Goal: Task Accomplishment & Management: Manage account settings

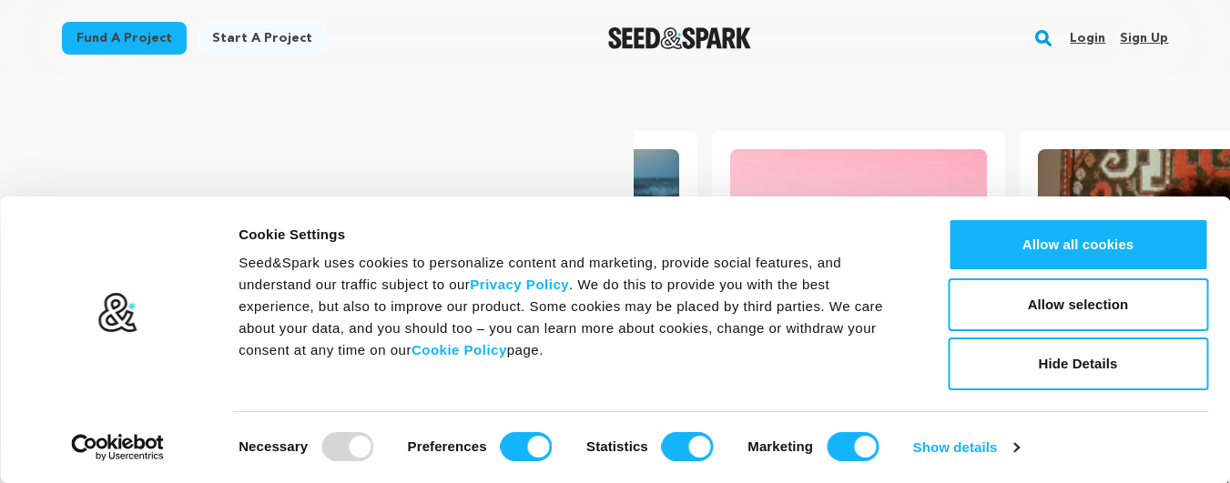
scroll to position [0, 14]
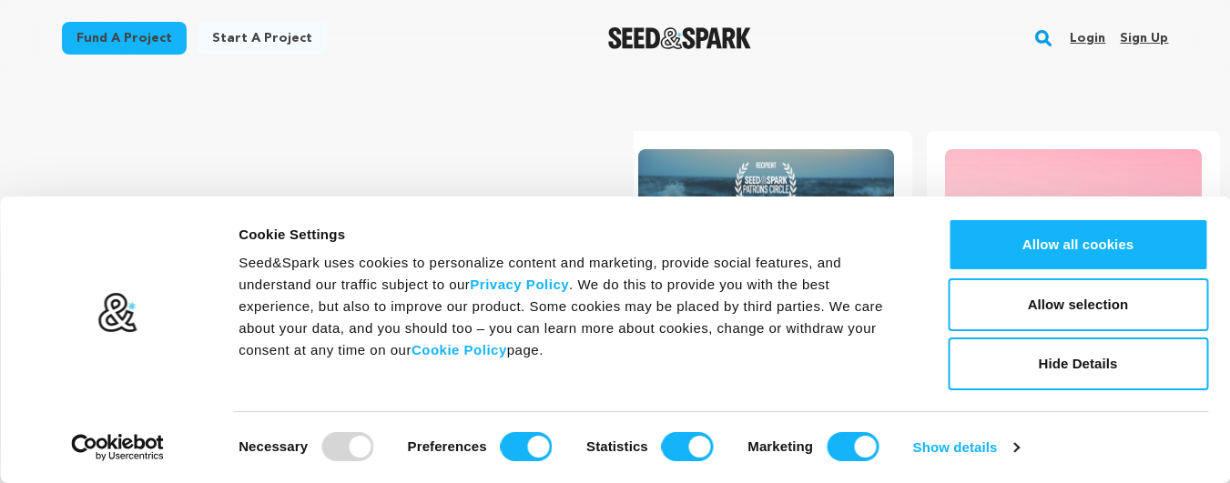
click at [1154, 43] on link "Sign up" at bounding box center [1144, 38] width 48 height 29
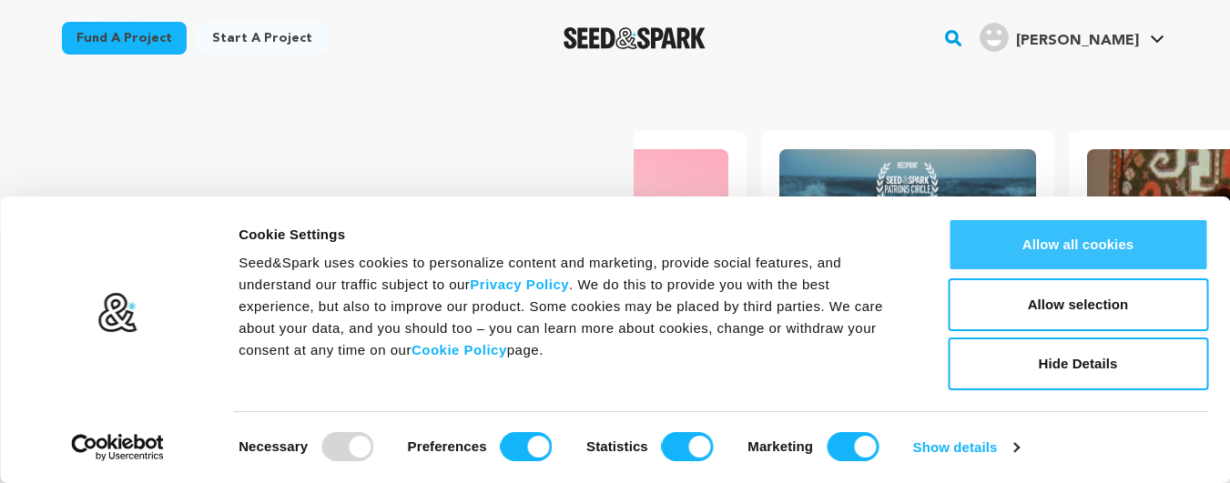
click at [1087, 256] on button "Allow all cookies" at bounding box center [1078, 245] width 260 height 53
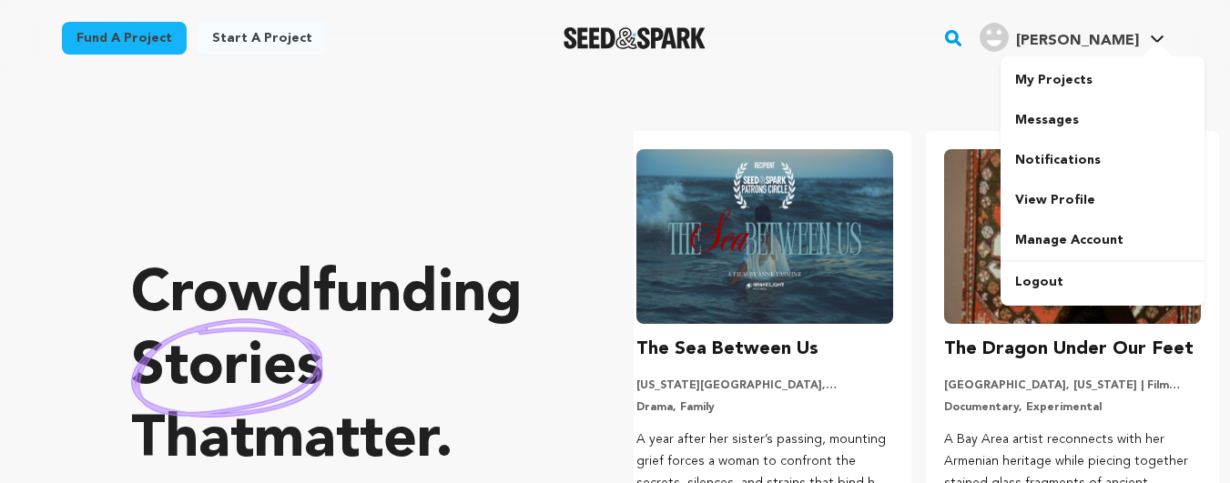
click at [1142, 24] on link "Bruce A. Bruce A." at bounding box center [1072, 35] width 192 height 33
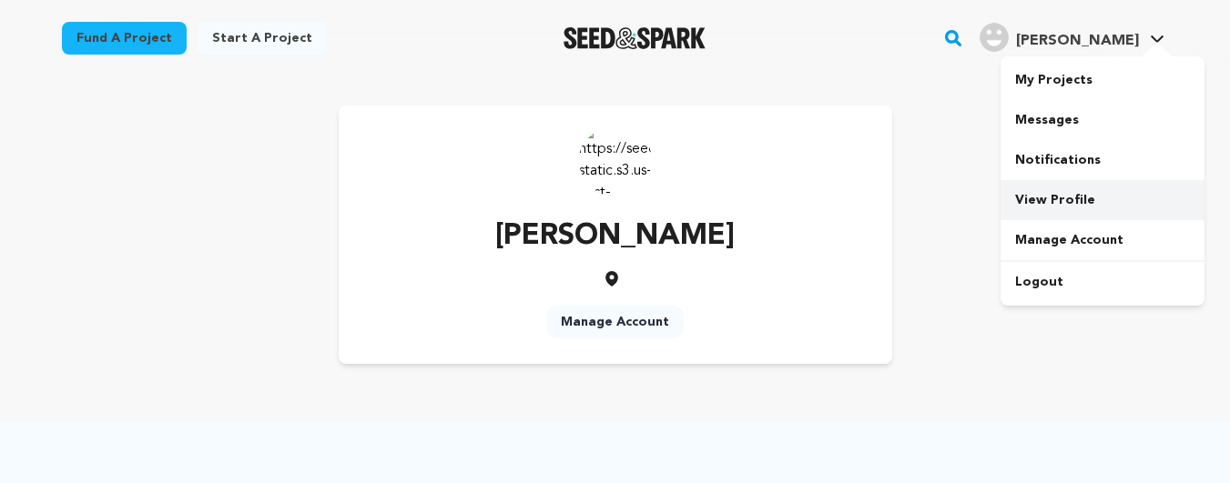
click at [1043, 203] on link "View Profile" at bounding box center [1103, 200] width 204 height 40
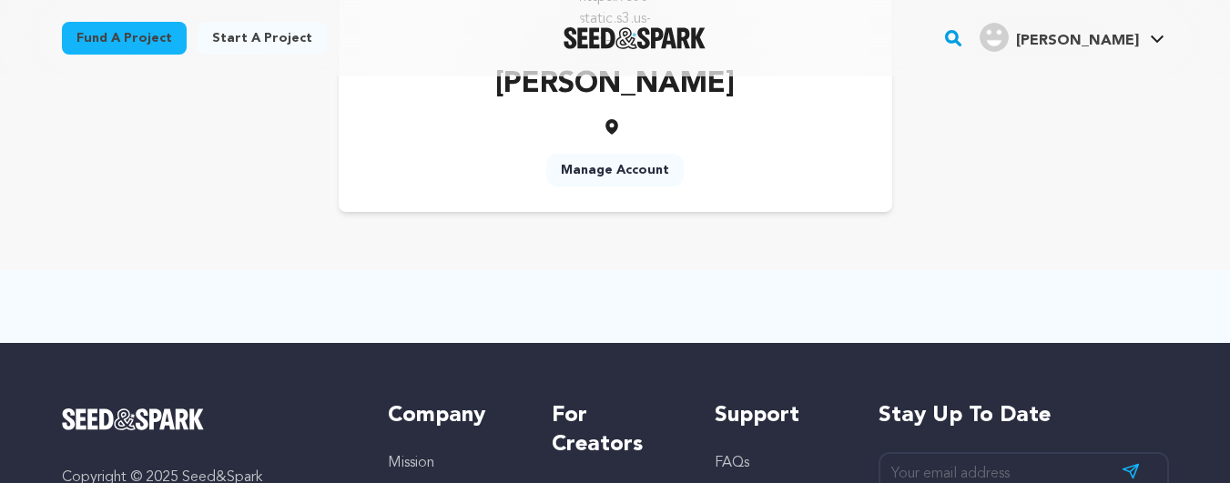
scroll to position [109, 0]
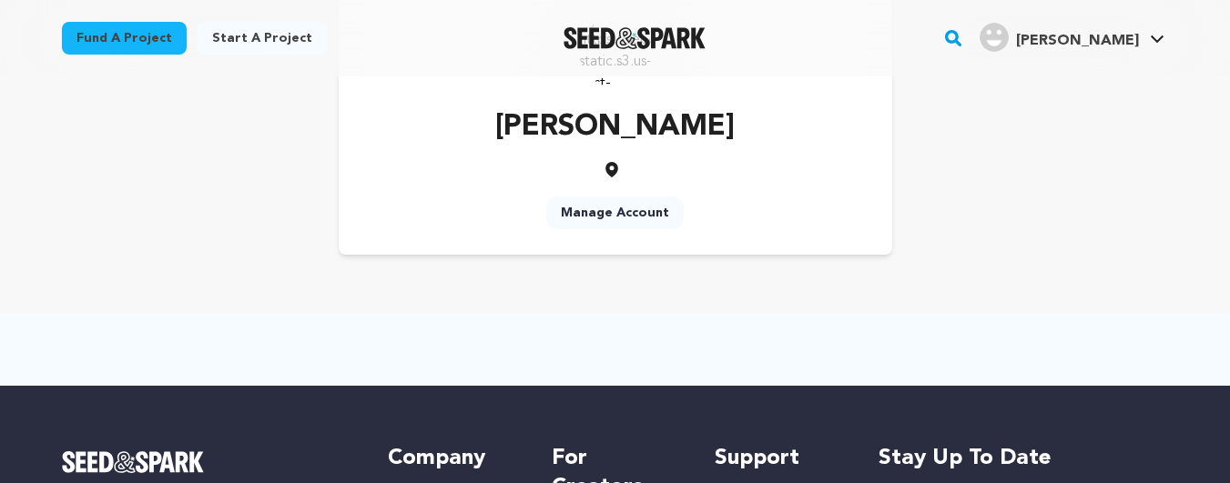
click at [605, 217] on link "Manage Account" at bounding box center [614, 213] width 137 height 33
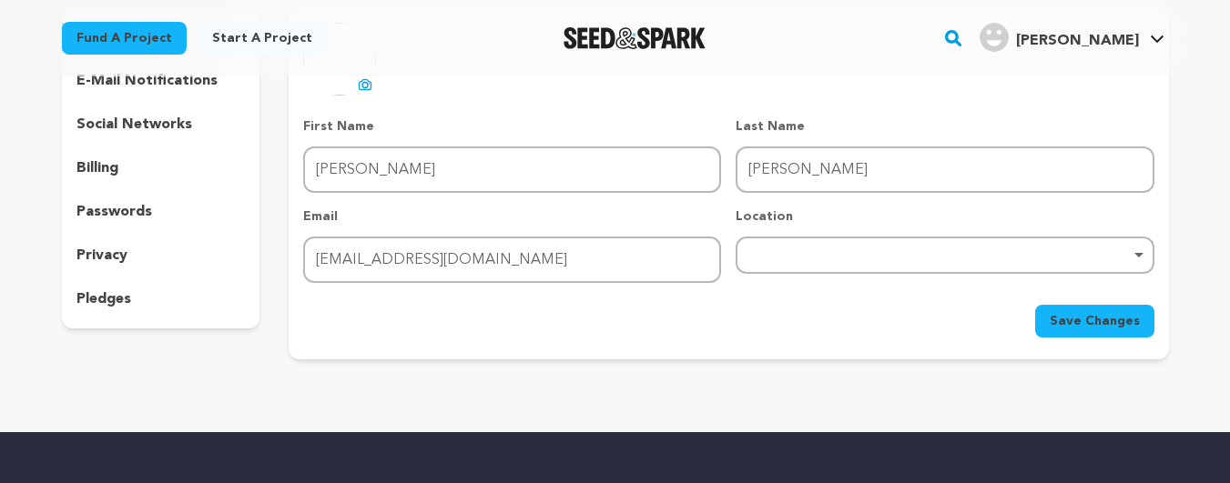
scroll to position [219, 0]
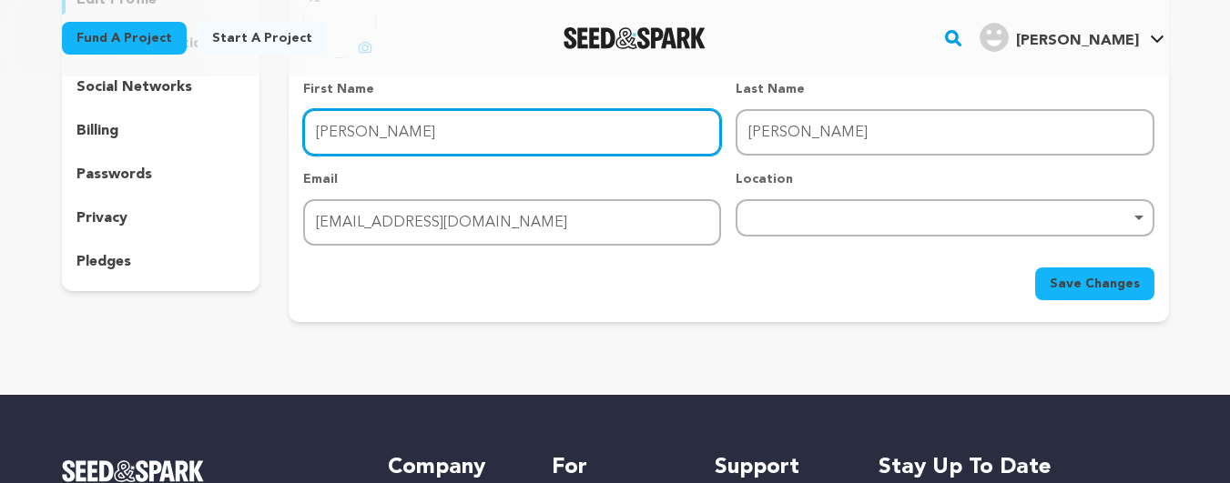
click at [359, 151] on input "Bruce" at bounding box center [512, 132] width 418 height 46
click at [359, 151] on input "First Name" at bounding box center [512, 132] width 418 height 46
type input "Adam"
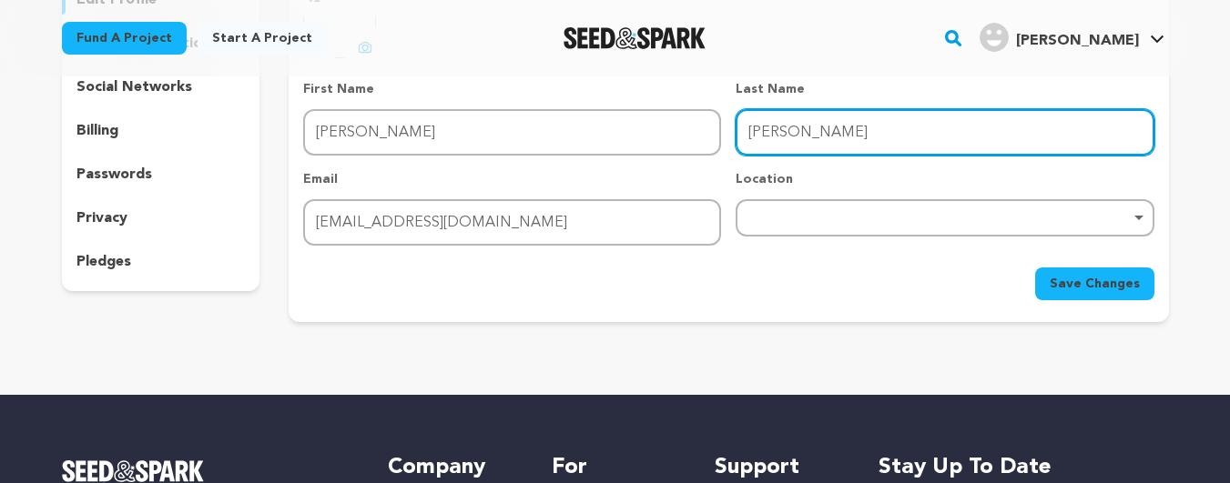
click at [754, 123] on input "Adam" at bounding box center [945, 132] width 418 height 46
click at [754, 123] on input "Last Name" at bounding box center [945, 132] width 418 height 46
type input "Bruce"
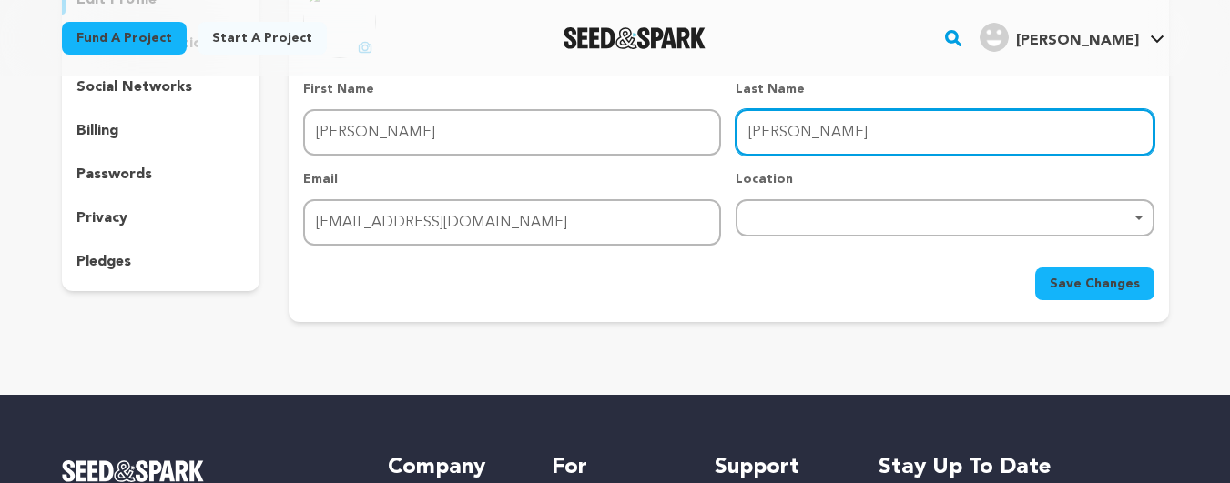
click at [827, 229] on div "Remove item" at bounding box center [945, 217] width 418 height 37
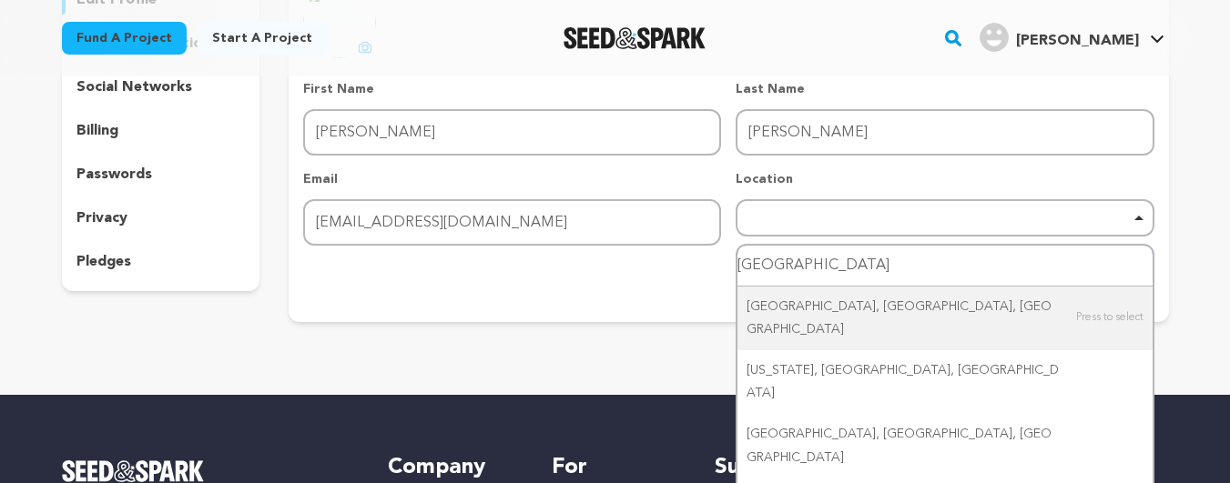
type input "India"
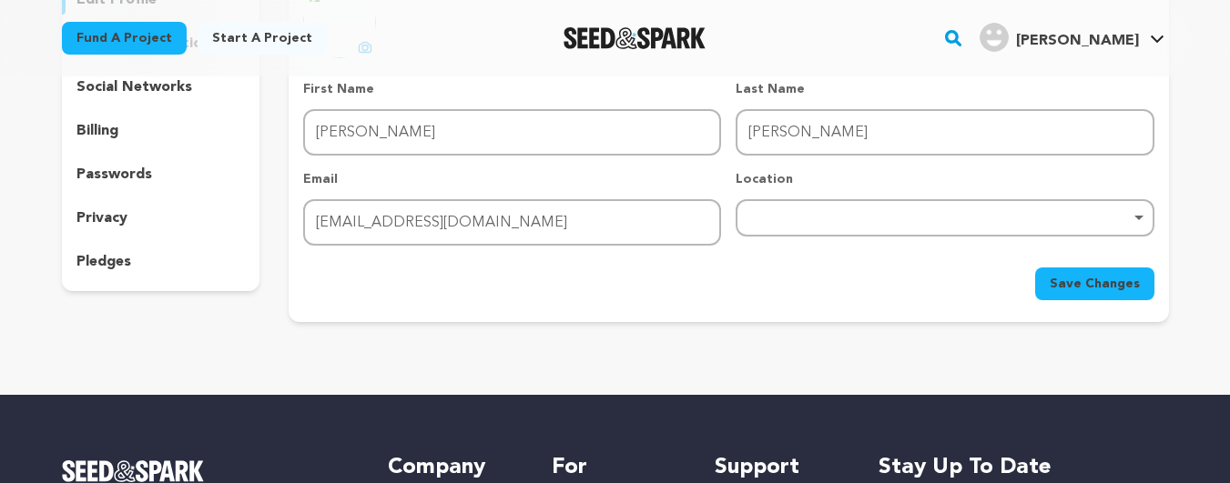
click at [696, 268] on div "Save Changes" at bounding box center [728, 284] width 850 height 33
click at [1095, 290] on span "Save Changes" at bounding box center [1095, 284] width 90 height 18
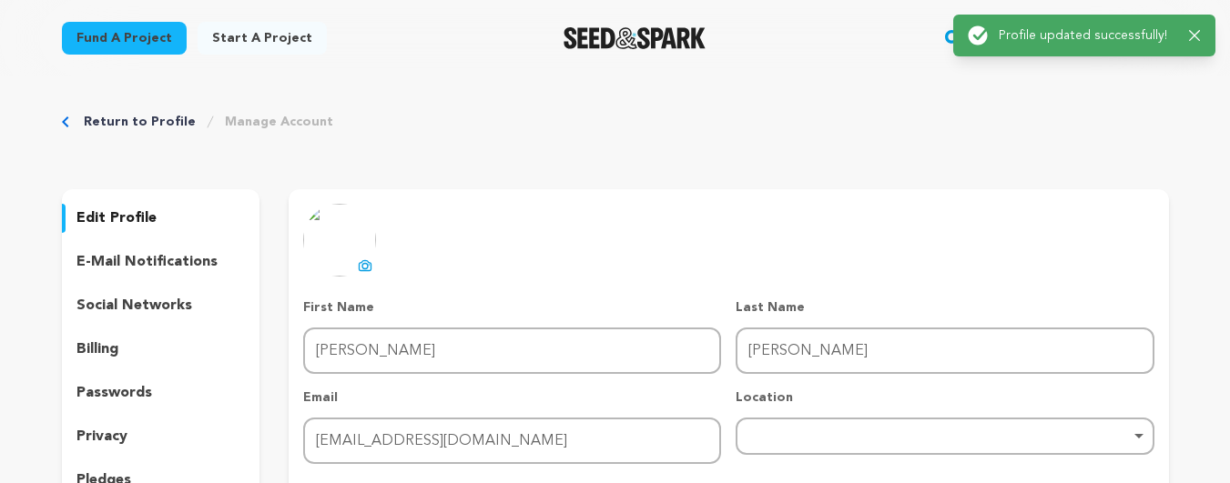
scroll to position [109, 0]
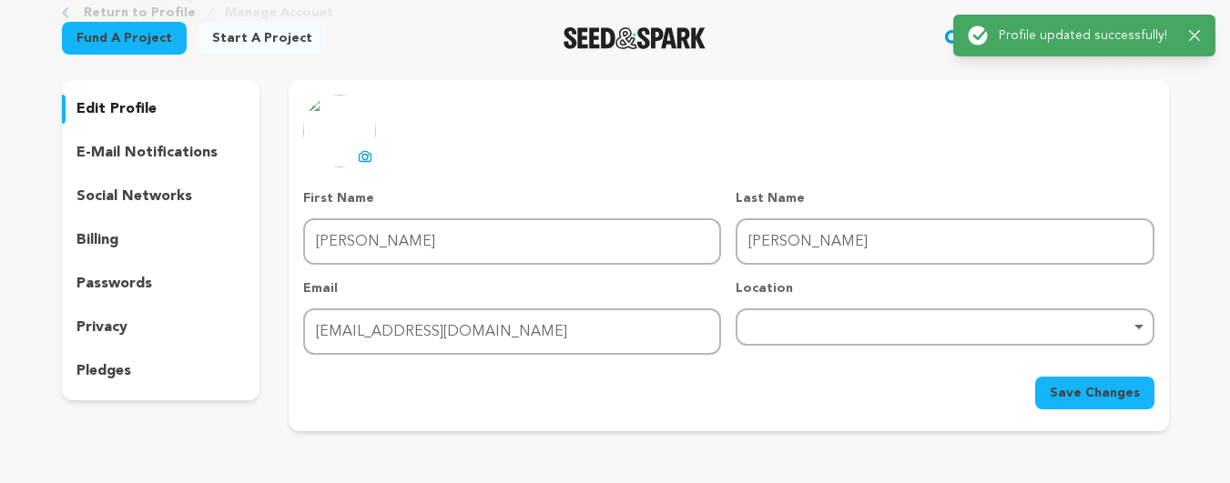
click at [145, 199] on p "social networks" at bounding box center [134, 197] width 116 height 22
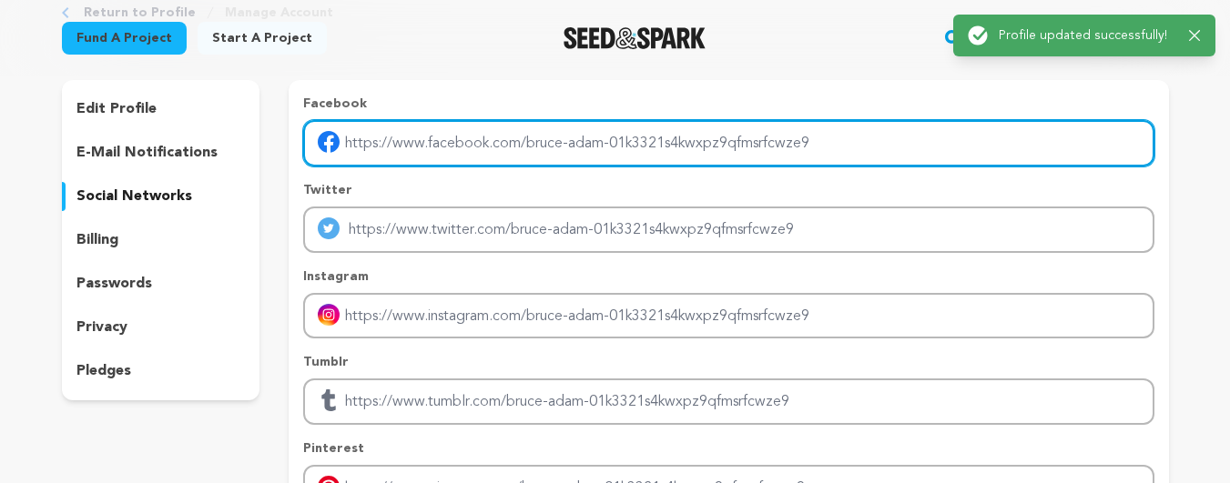
click at [408, 154] on input "Enter facebook profile link" at bounding box center [728, 143] width 850 height 46
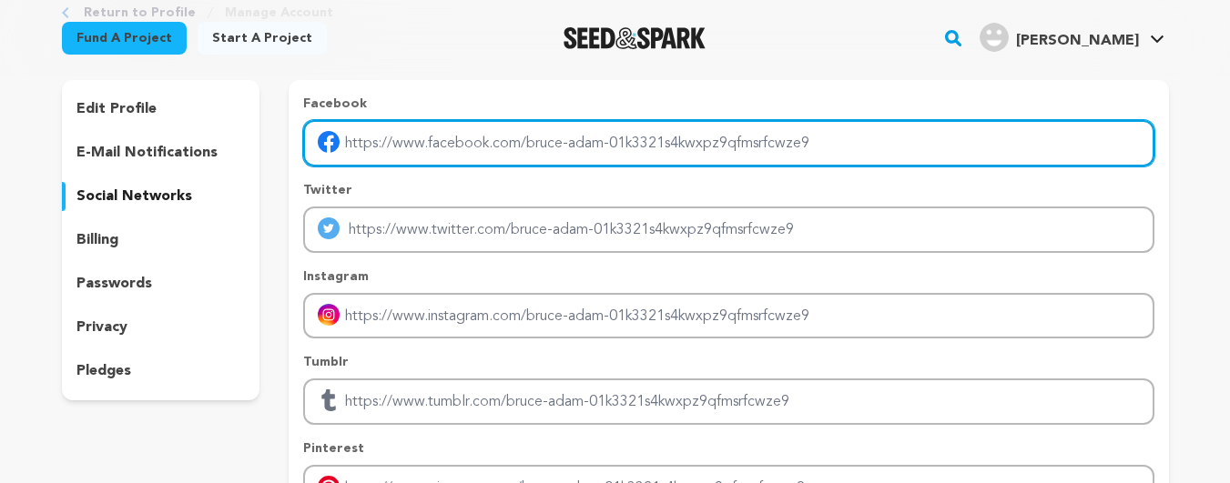
type input "https://www.facebook.com/GreenWebMedia/"
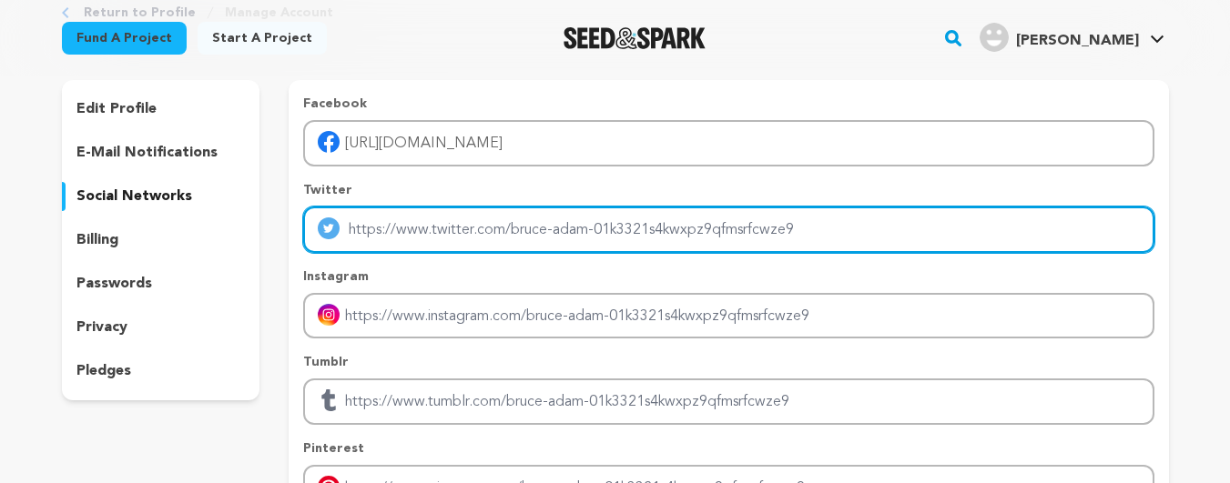
click at [428, 239] on input "Enter twitter profile link" at bounding box center [728, 230] width 850 height 46
type input "https://x.com/greenwebmedia"
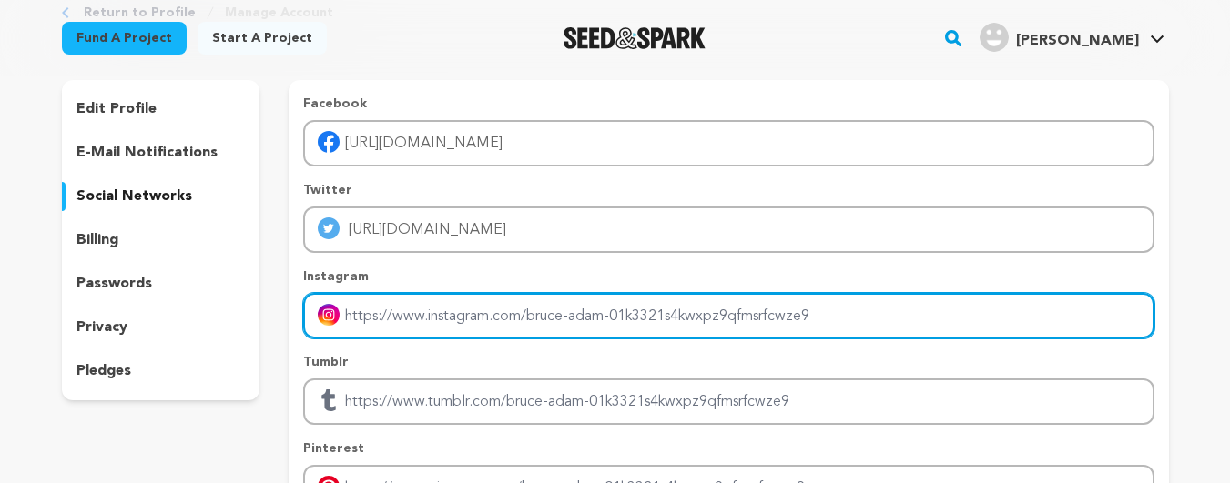
click at [443, 325] on input "Enter instagram handle link" at bounding box center [728, 316] width 850 height 46
type input "https://www.instagram.com/greenwebmedia/"
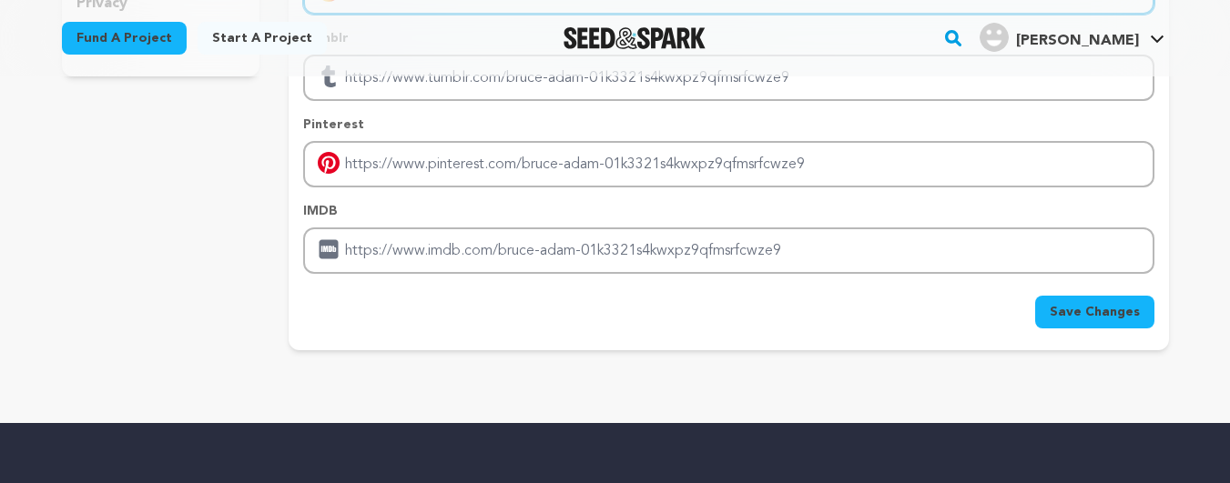
scroll to position [437, 0]
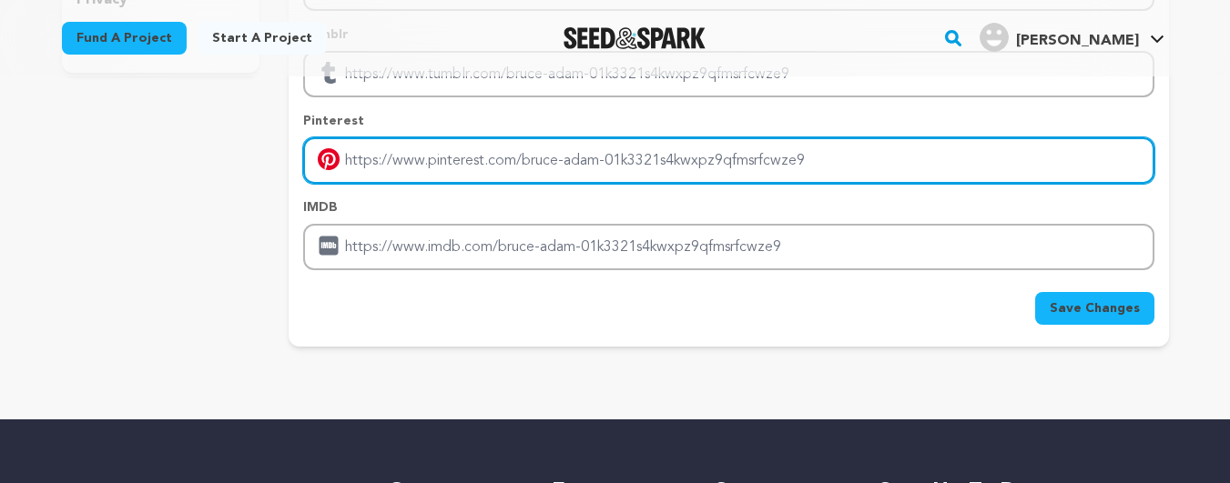
click at [420, 166] on input "Enter pinterest profile link" at bounding box center [728, 160] width 850 height 46
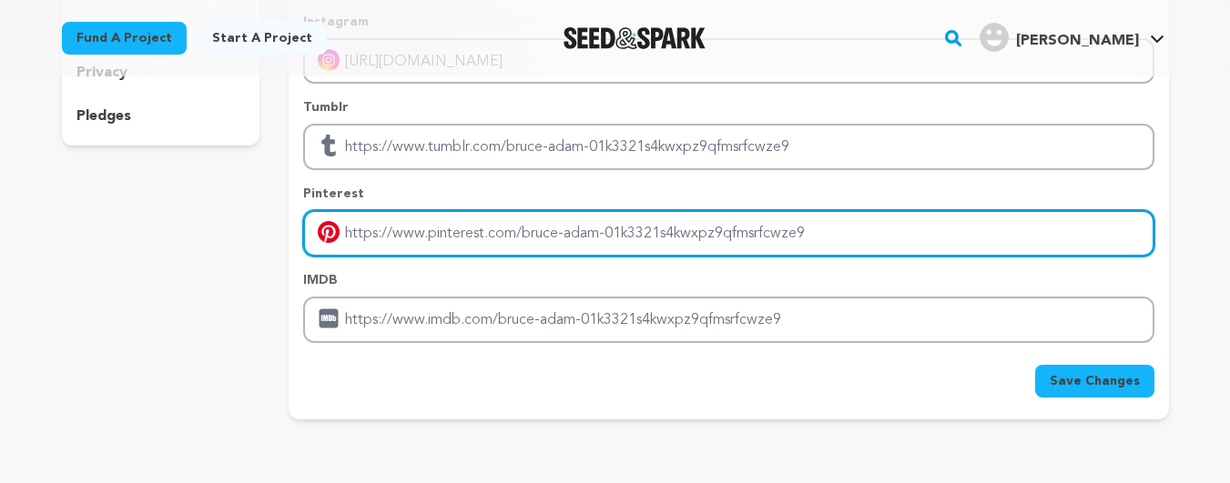
scroll to position [328, 0]
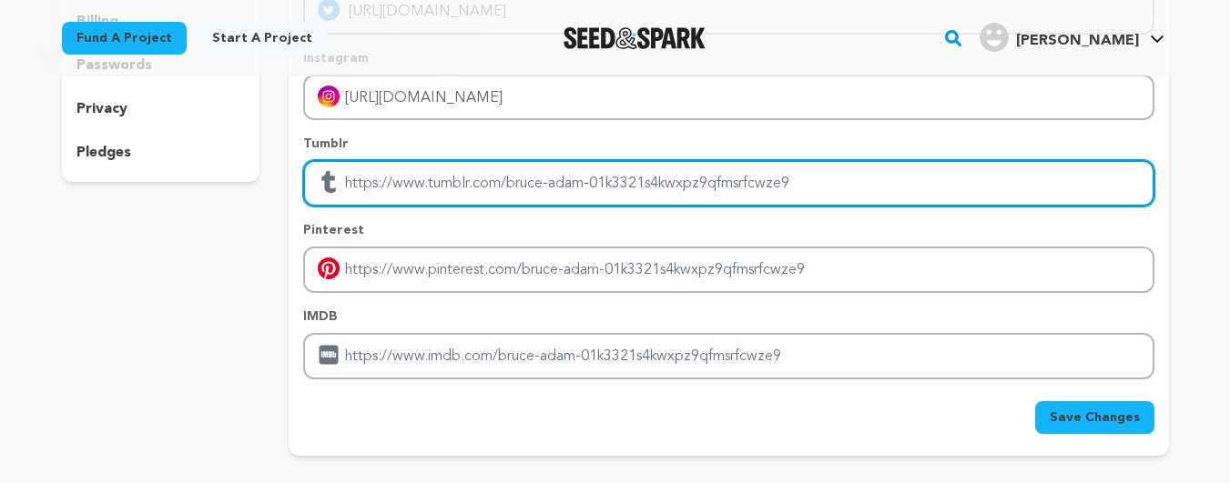
click at [423, 178] on input "Enter tubmlr profile link" at bounding box center [728, 183] width 850 height 46
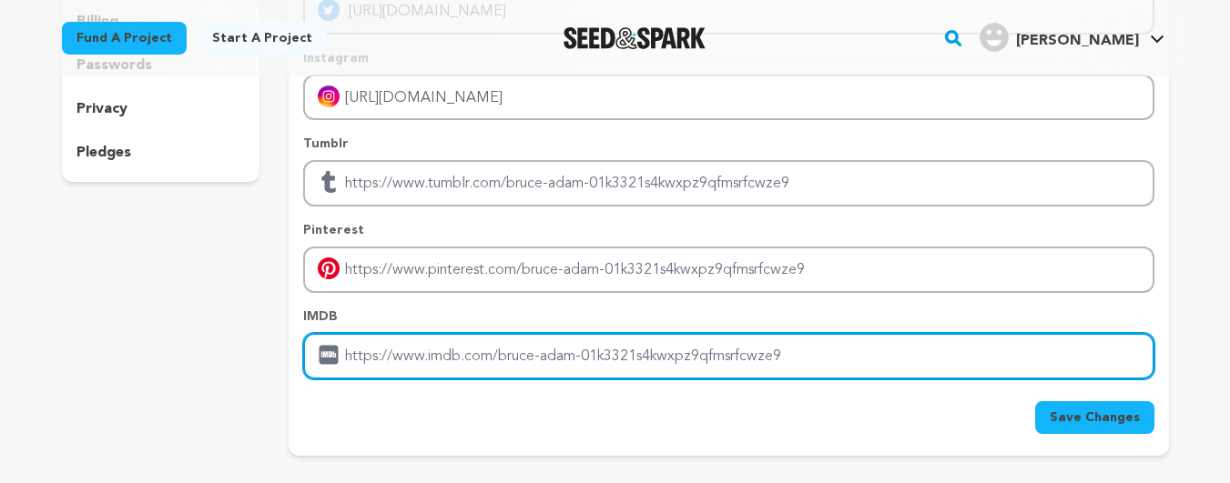
click at [406, 358] on input "Enter IMDB profile link" at bounding box center [728, 356] width 850 height 46
paste input "https://www.greenwebmedia.com/"
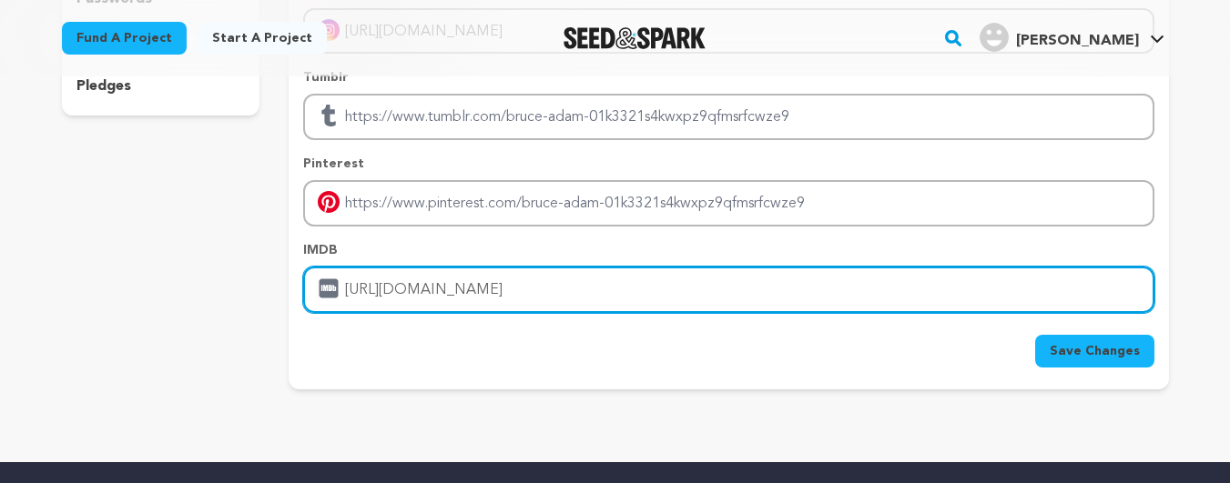
scroll to position [437, 0]
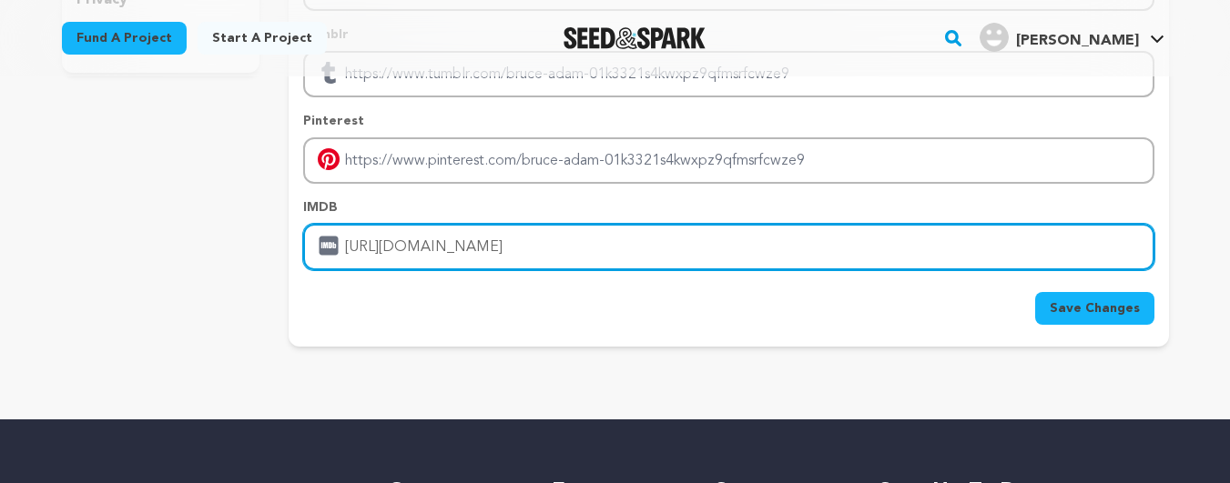
type input "https://www.greenwebmedia.com/"
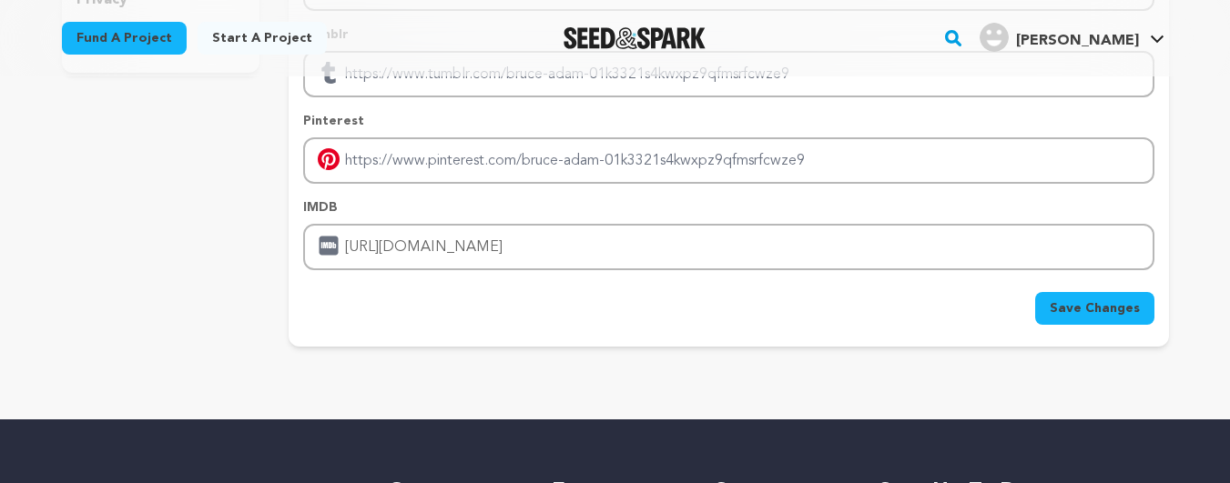
click at [1076, 312] on span "Save Changes" at bounding box center [1095, 309] width 90 height 18
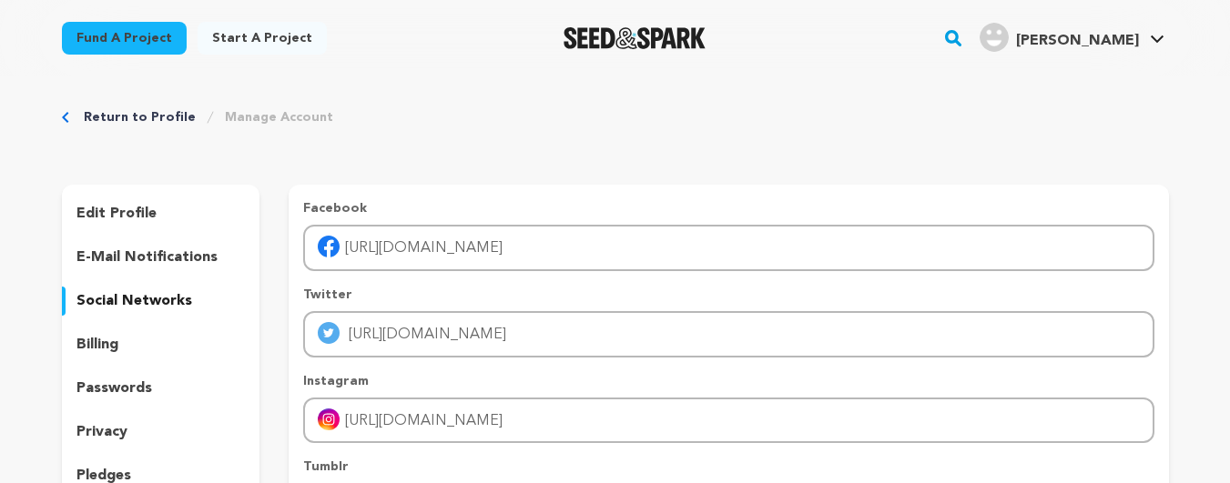
scroll to position [0, 0]
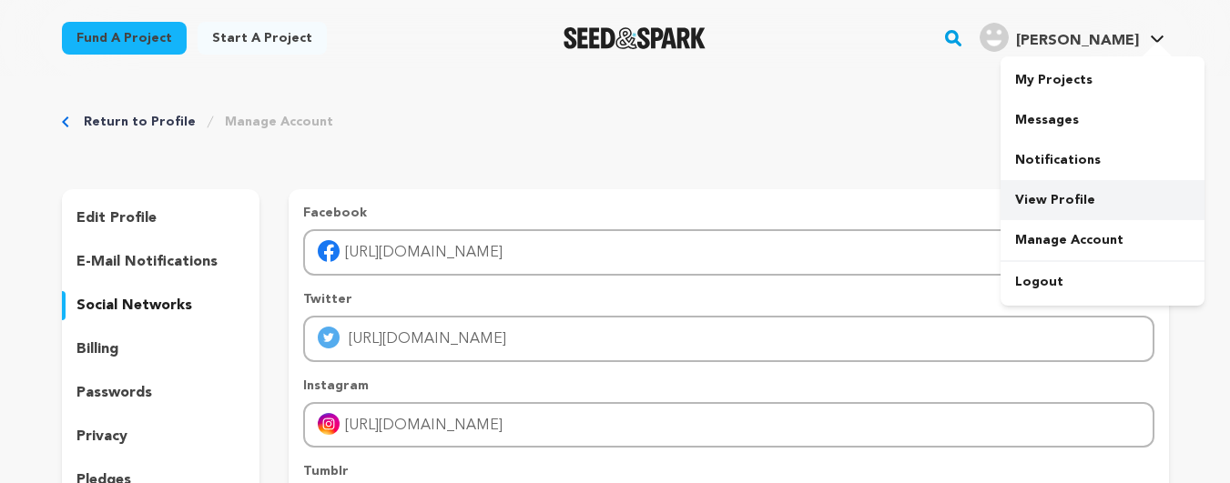
click at [1043, 201] on link "View Profile" at bounding box center [1103, 200] width 204 height 40
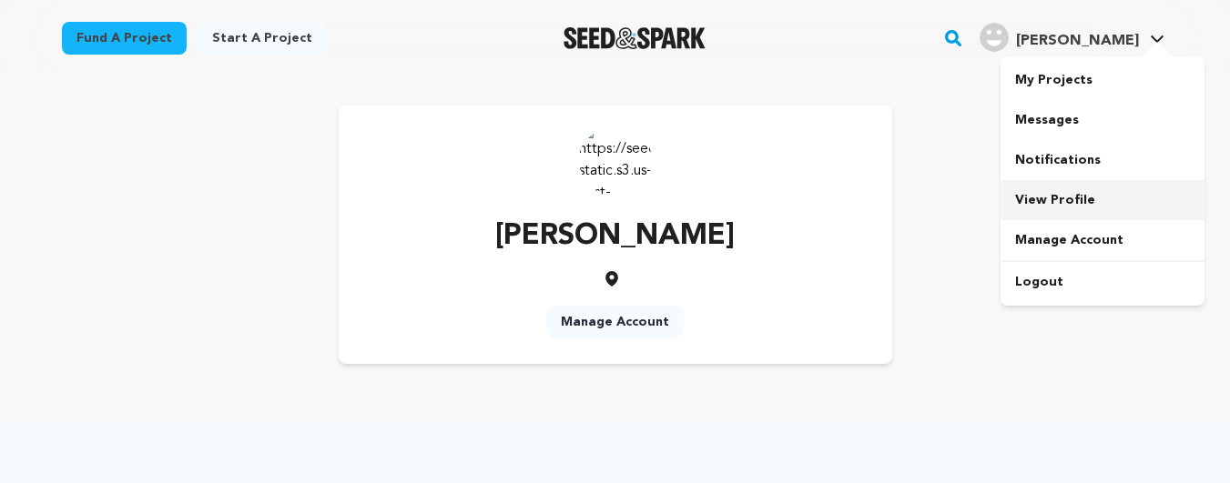
click at [1046, 201] on link "View Profile" at bounding box center [1103, 200] width 204 height 40
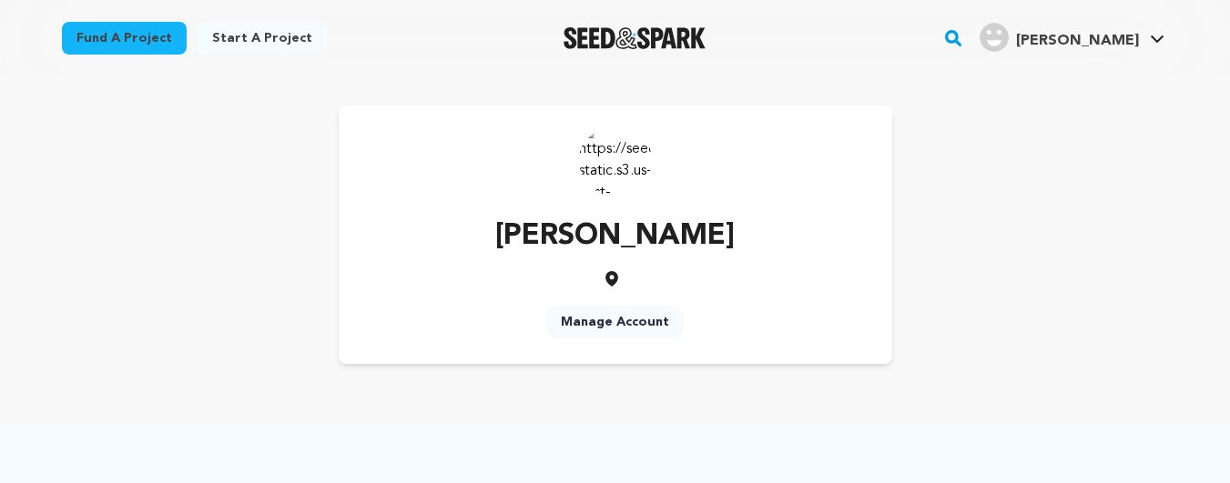
click at [614, 172] on img at bounding box center [615, 160] width 73 height 73
